Goal: Find specific page/section: Find specific page/section

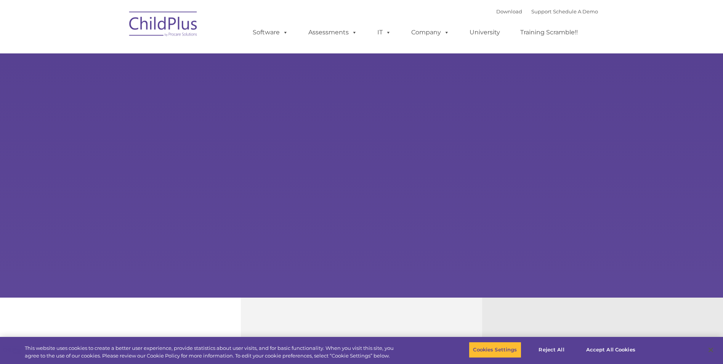
select select "MEDIUM"
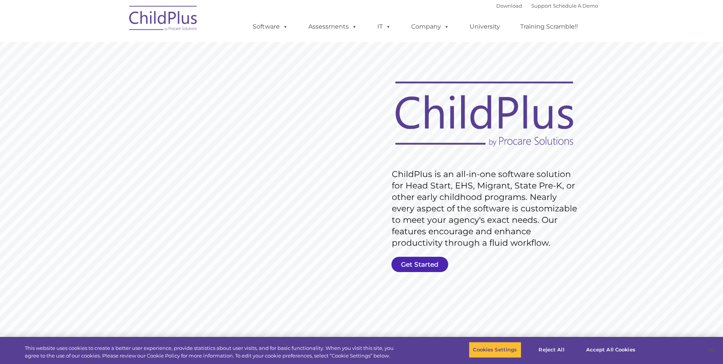
click at [407, 267] on link "Get Started" at bounding box center [420, 264] width 57 height 15
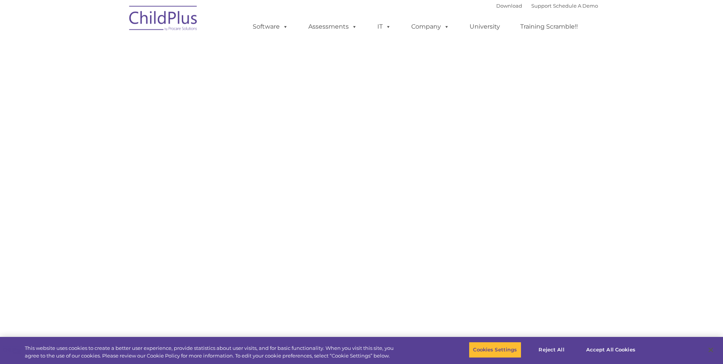
select select "MEDIUM"
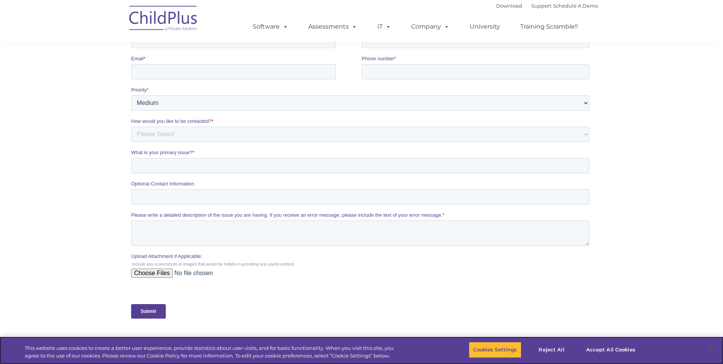
scroll to position [297, 0]
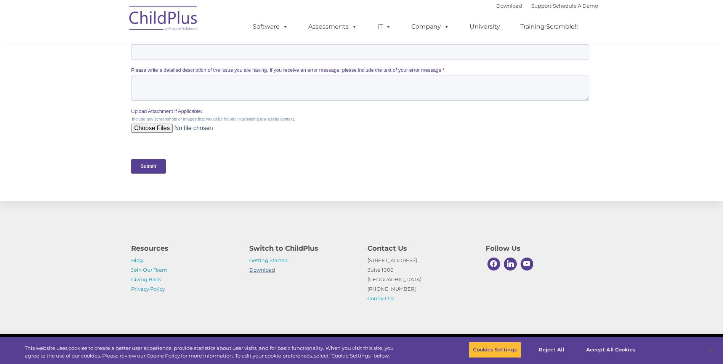
click at [270, 271] on link "Download" at bounding box center [262, 270] width 26 height 6
